Goal: Complete application form: Complete application form

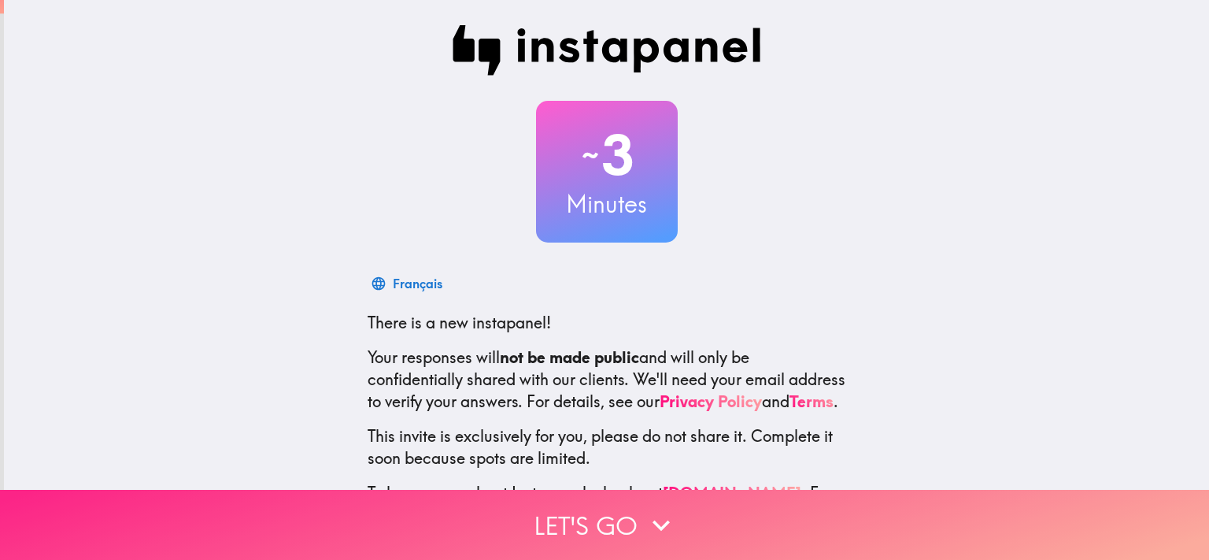
click at [635, 496] on button "Let's go" at bounding box center [604, 524] width 1209 height 70
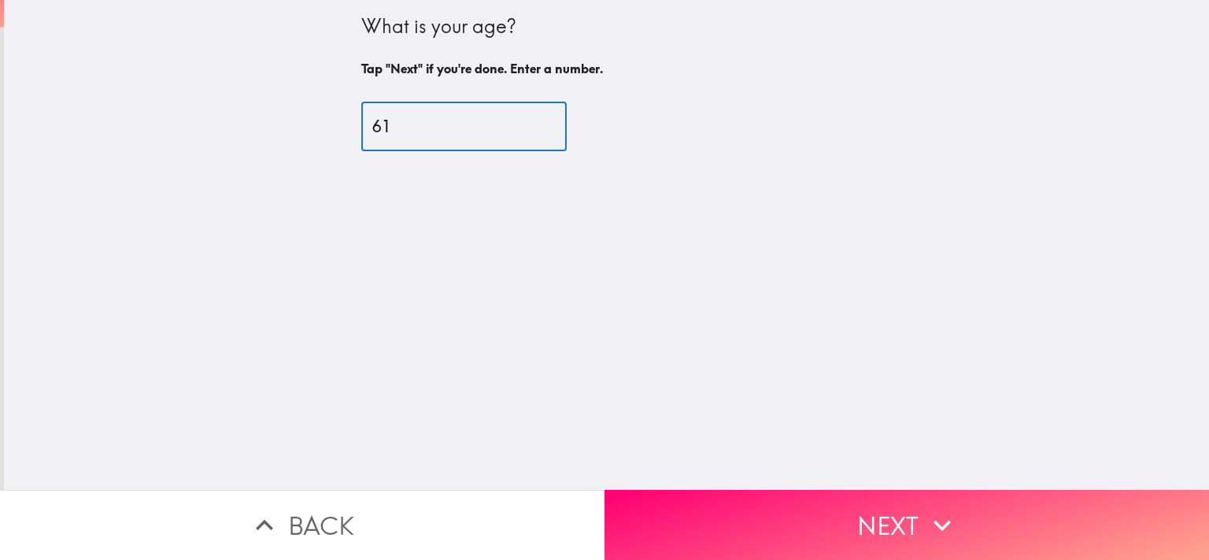
type input "62"
click at [526, 120] on input "62" at bounding box center [463, 126] width 205 height 49
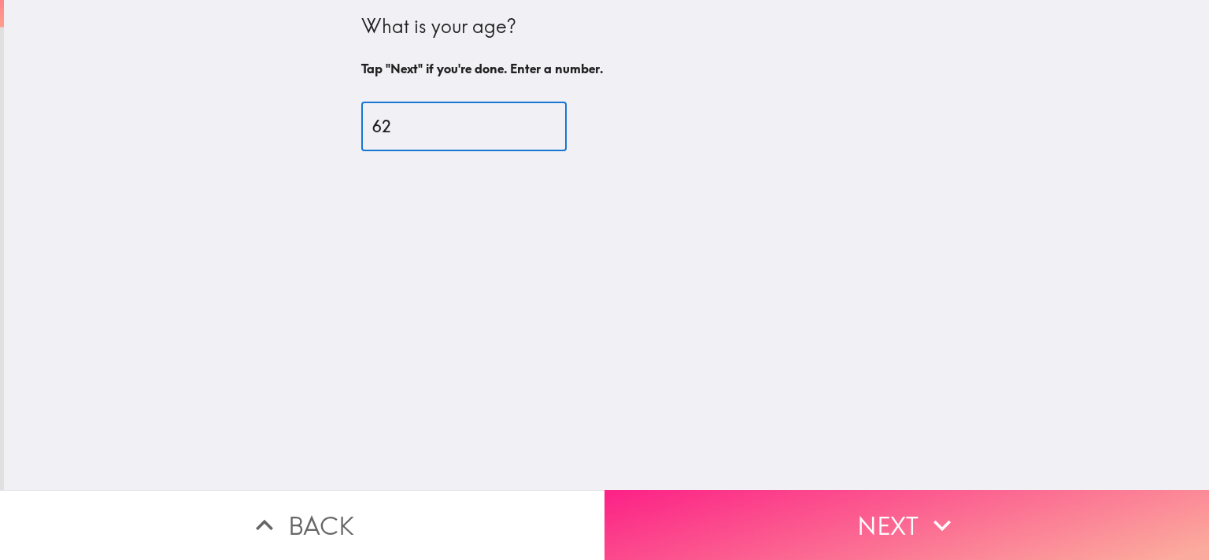
click at [700, 525] on button "Next" at bounding box center [906, 524] width 604 height 70
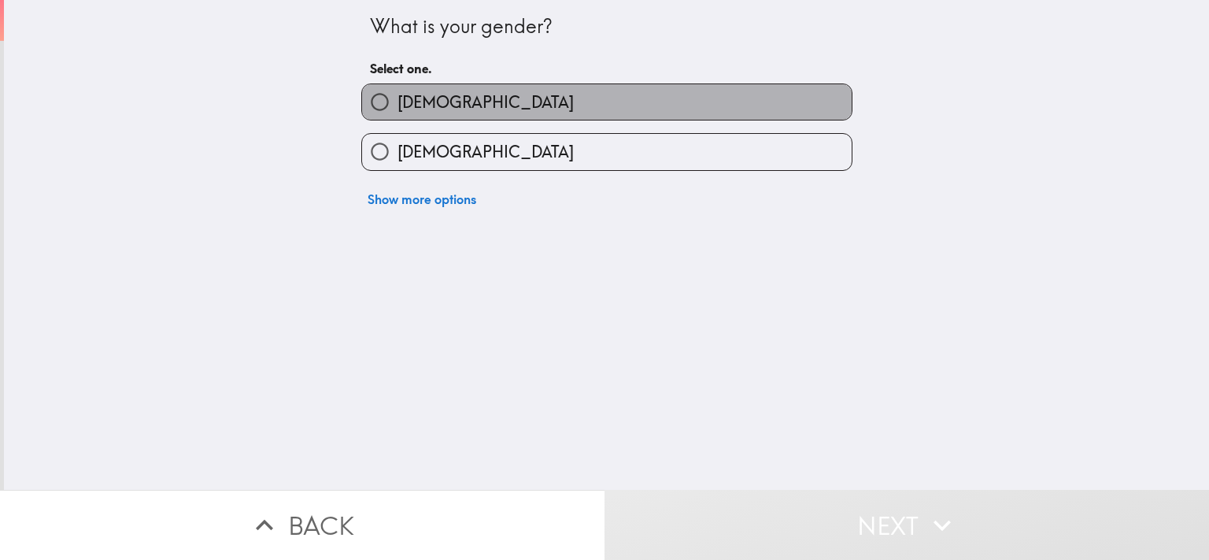
click at [498, 94] on label "[DEMOGRAPHIC_DATA]" at bounding box center [606, 101] width 489 height 35
click at [397, 94] on input "[DEMOGRAPHIC_DATA]" at bounding box center [379, 101] width 35 height 35
radio input "true"
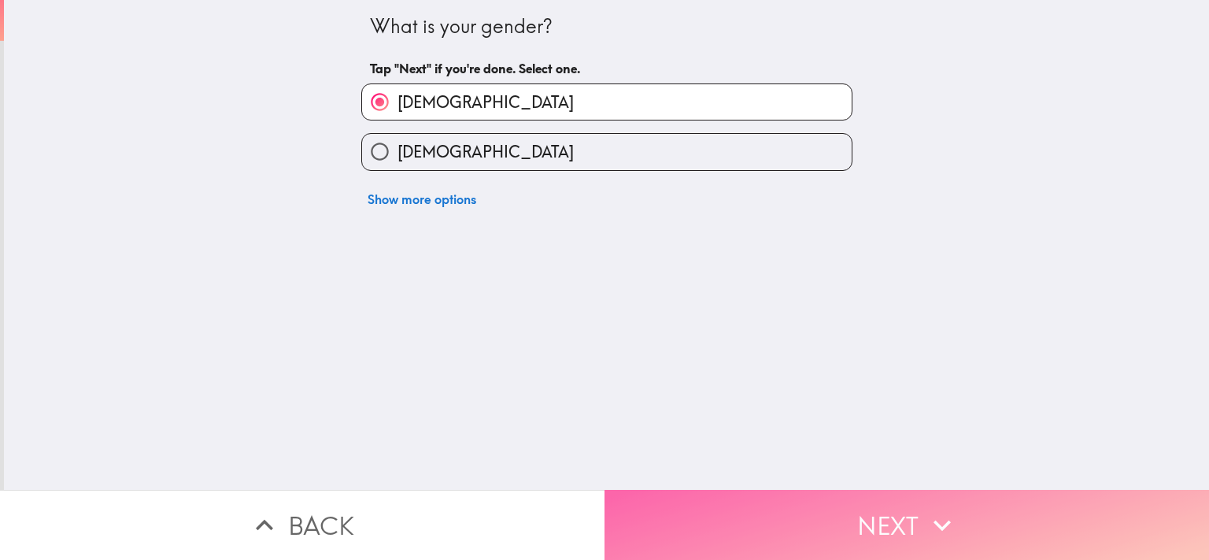
click at [741, 490] on button "Next" at bounding box center [906, 524] width 604 height 70
click at [741, 490] on div "Back Next" at bounding box center [604, 524] width 1209 height 70
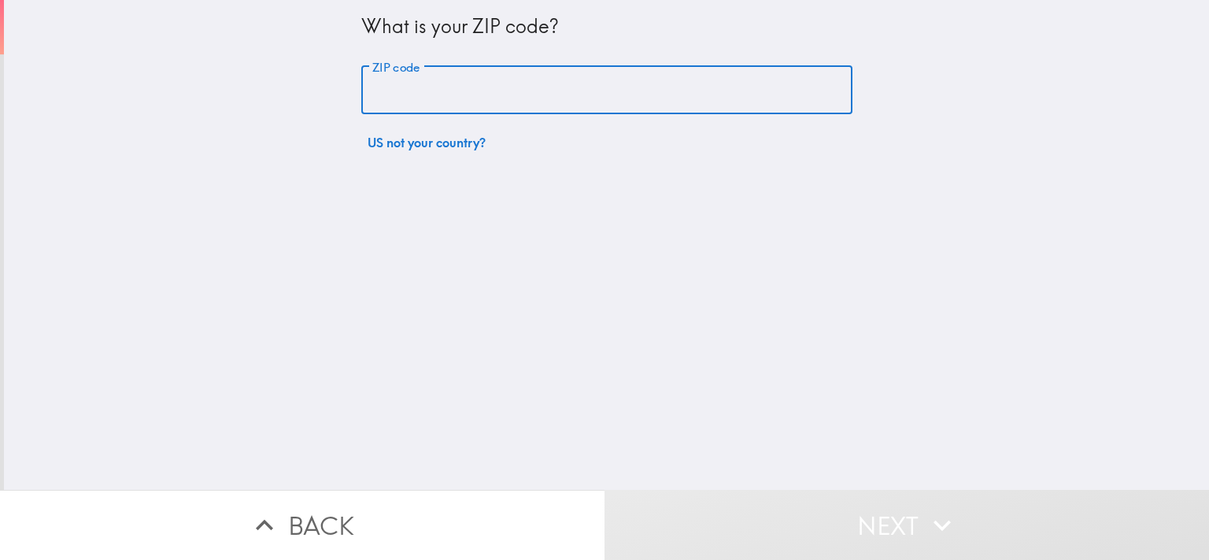
click at [596, 94] on input "ZIP code" at bounding box center [606, 90] width 491 height 49
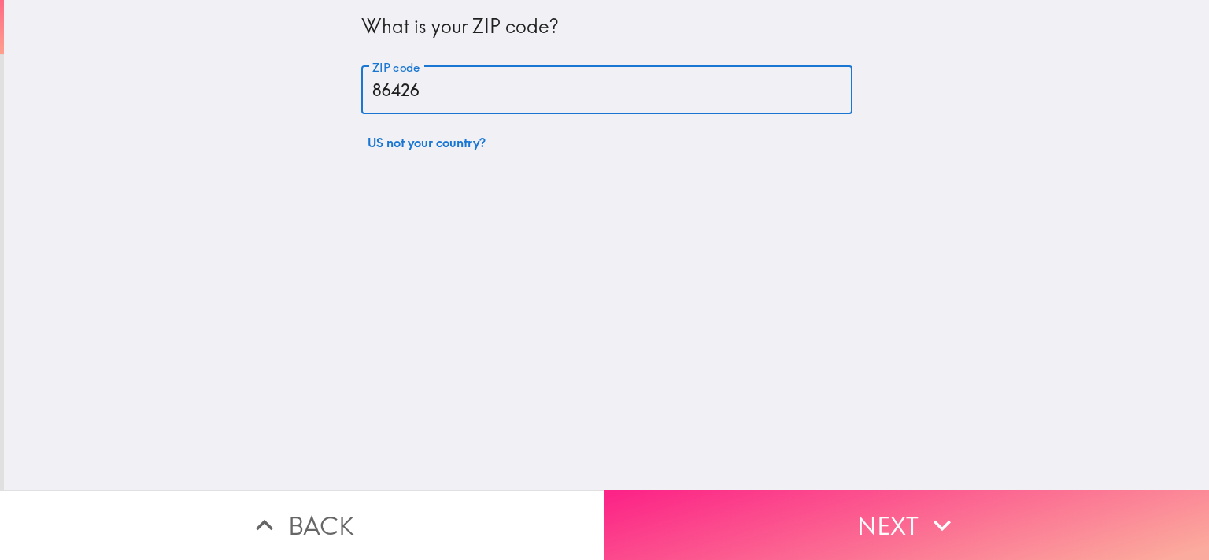
type input "86426"
click at [722, 501] on button "Next" at bounding box center [906, 524] width 604 height 70
